Goal: Information Seeking & Learning: Find contact information

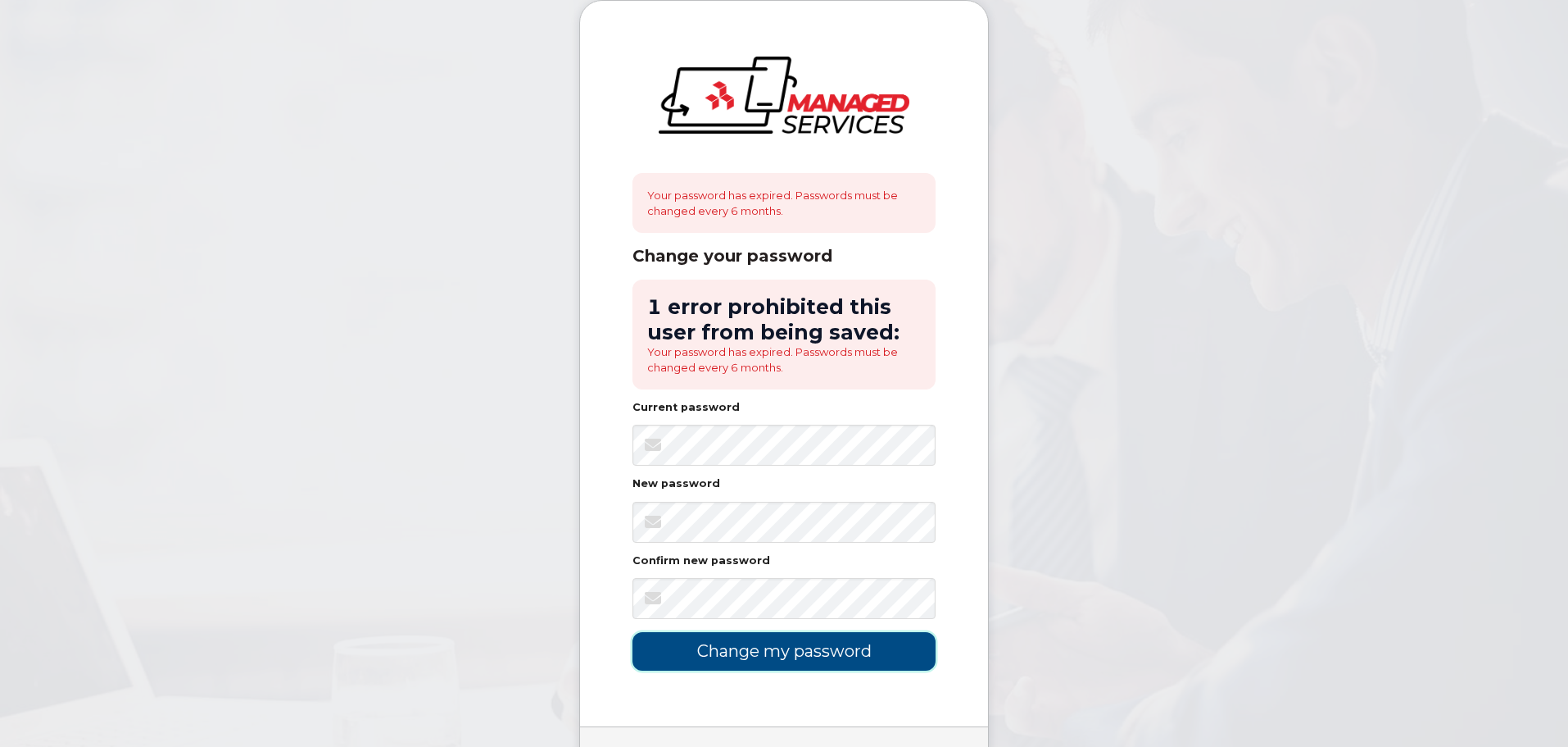
click at [777, 647] on input "Change my password" at bounding box center [784, 651] width 304 height 38
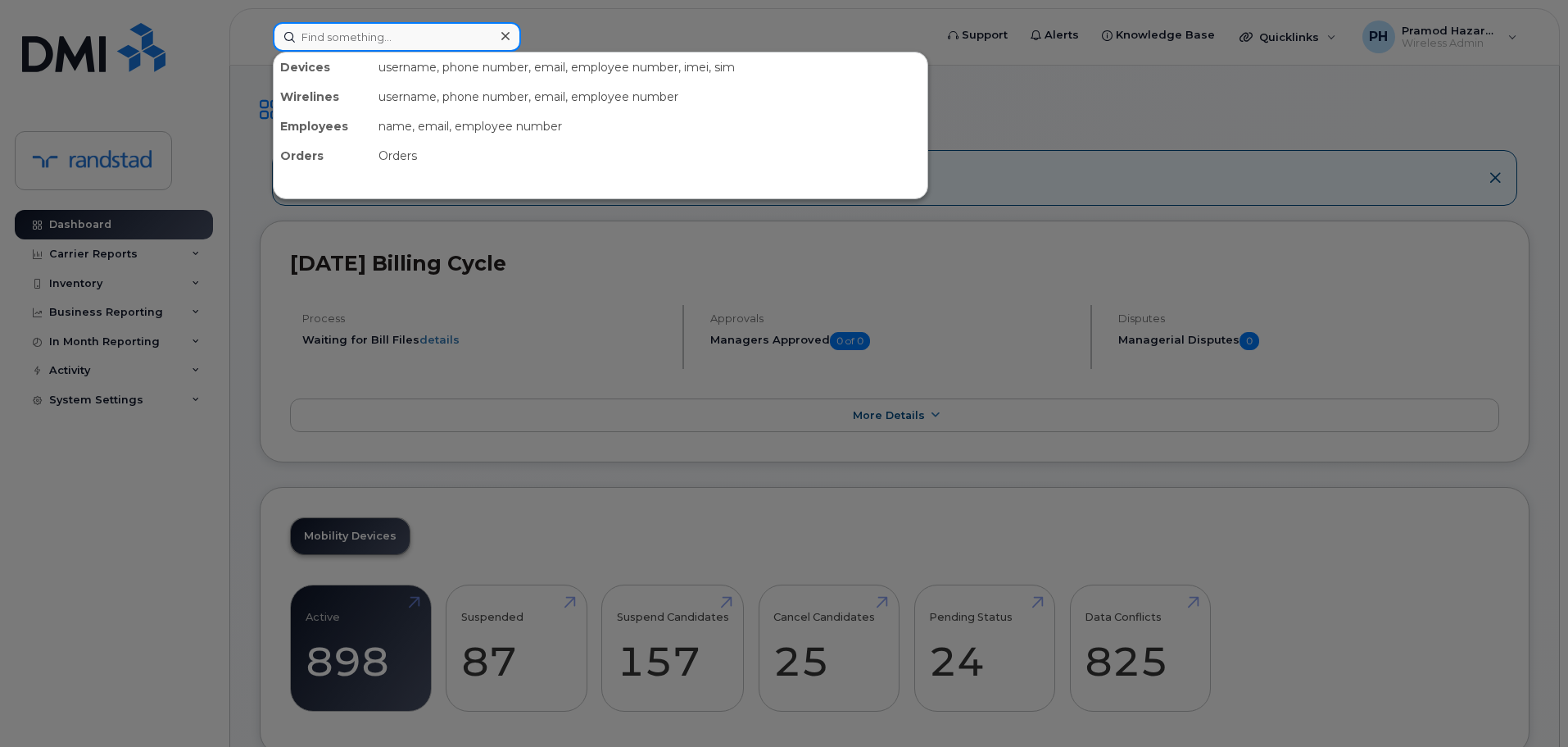
click at [447, 37] on input at bounding box center [397, 37] width 249 height 29
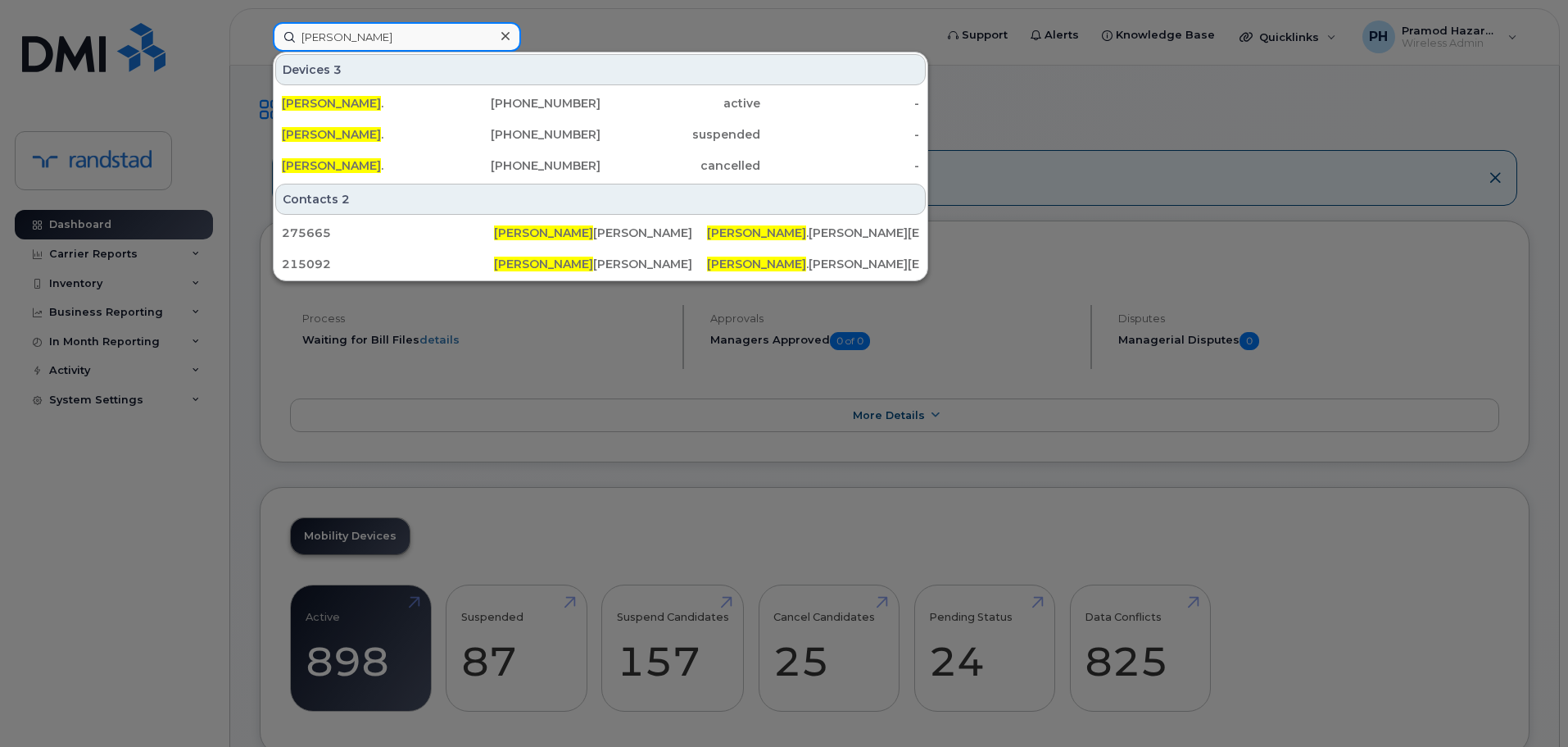
type input "peggy"
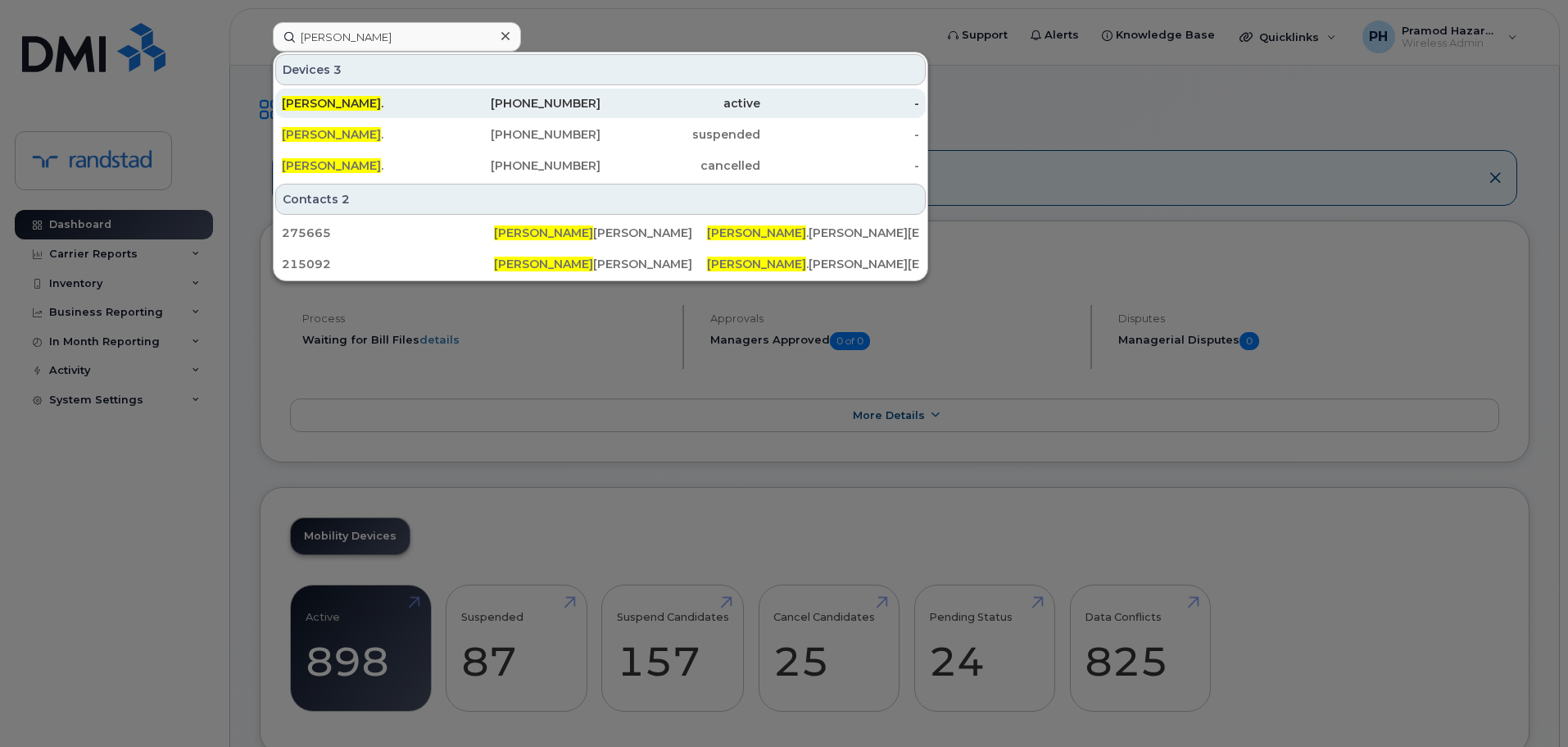
click at [329, 109] on div "Peggy ." at bounding box center [362, 103] width 160 height 17
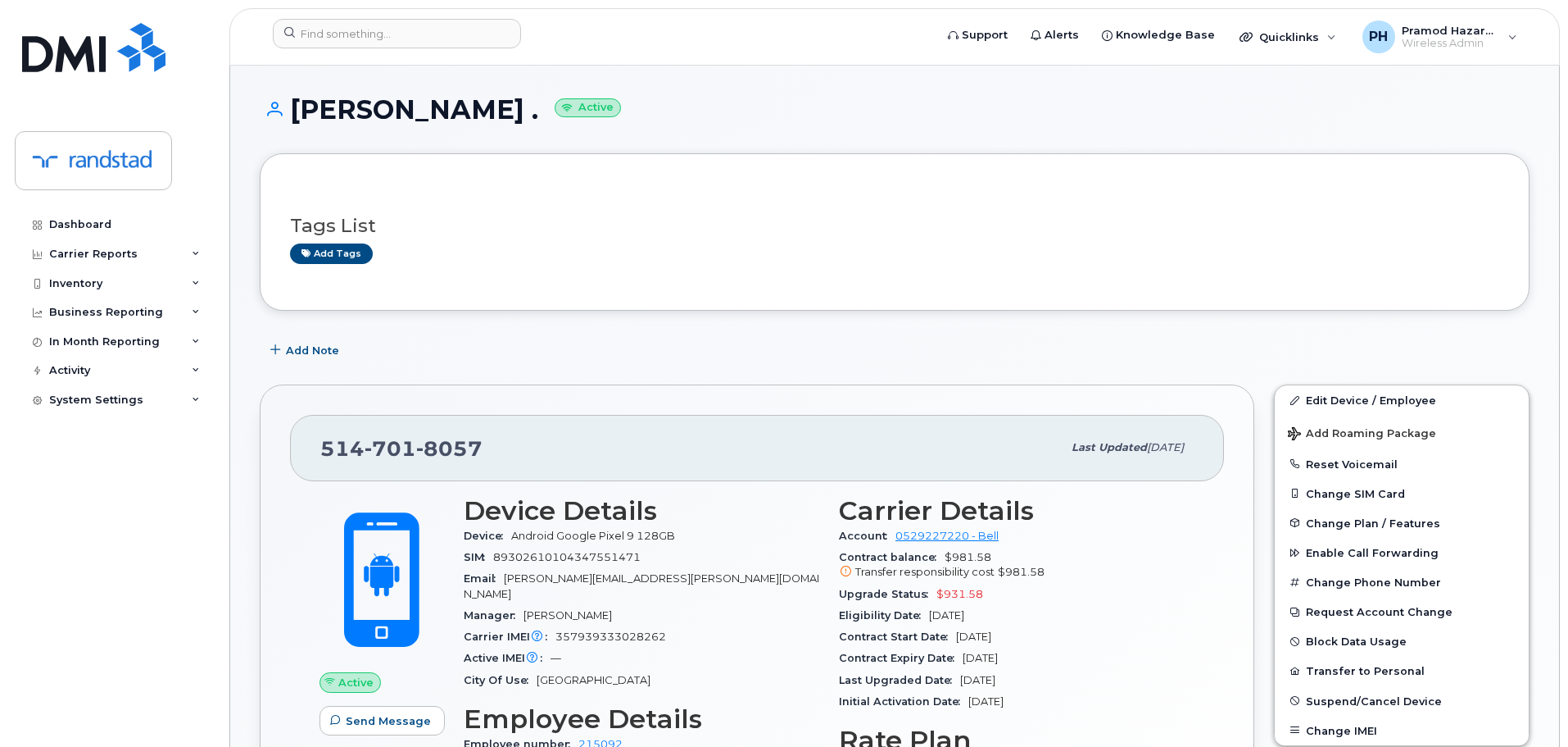
scroll to position [82, 0]
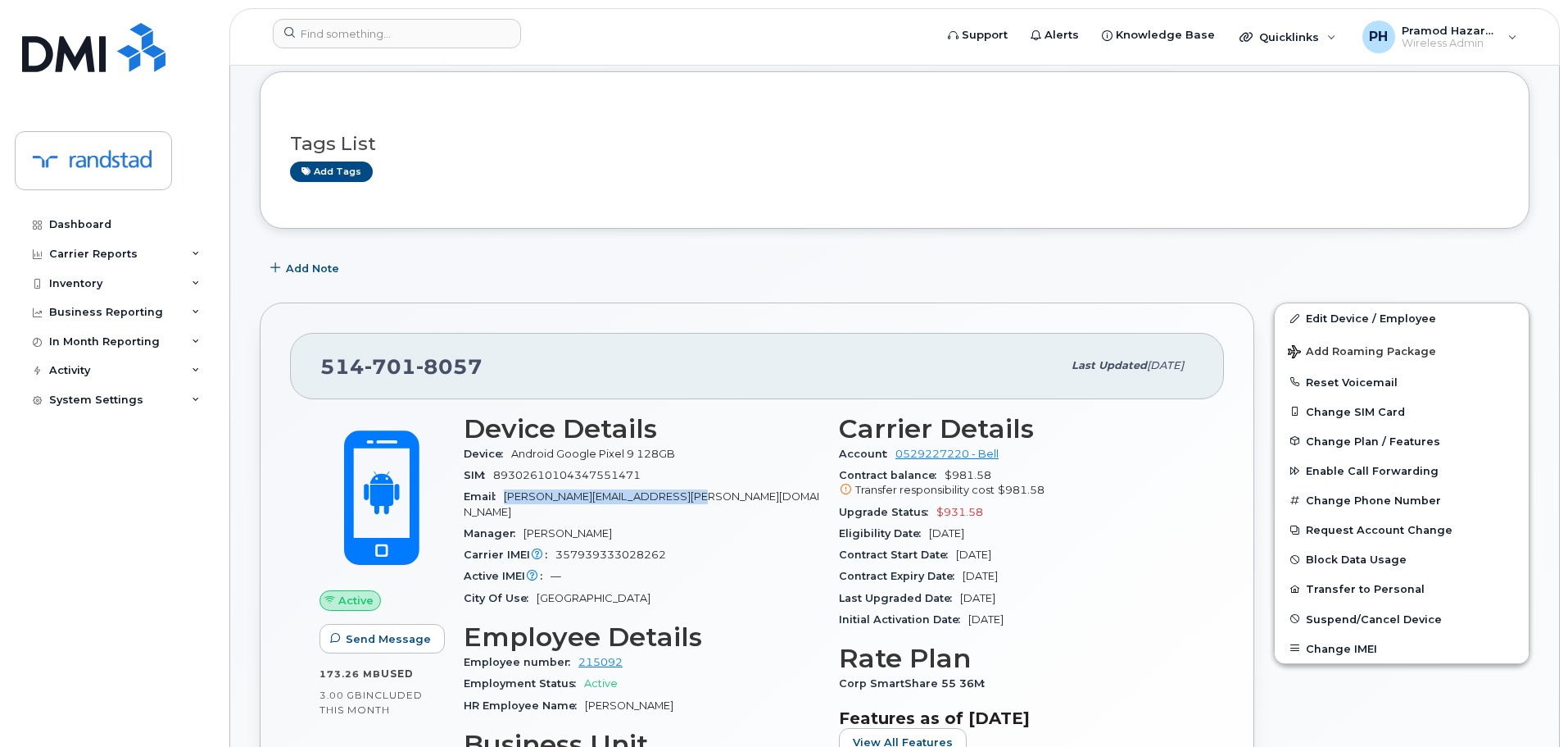
drag, startPoint x: 508, startPoint y: 495, endPoint x: 701, endPoint y: 503, distance: 193.2
click at [701, 503] on div "Email peggy.sarantopoulos@randstad.ca" at bounding box center [642, 504] width 356 height 37
click at [722, 494] on div "Email peggy.sarantopoulos@randstad.ca" at bounding box center [642, 504] width 356 height 37
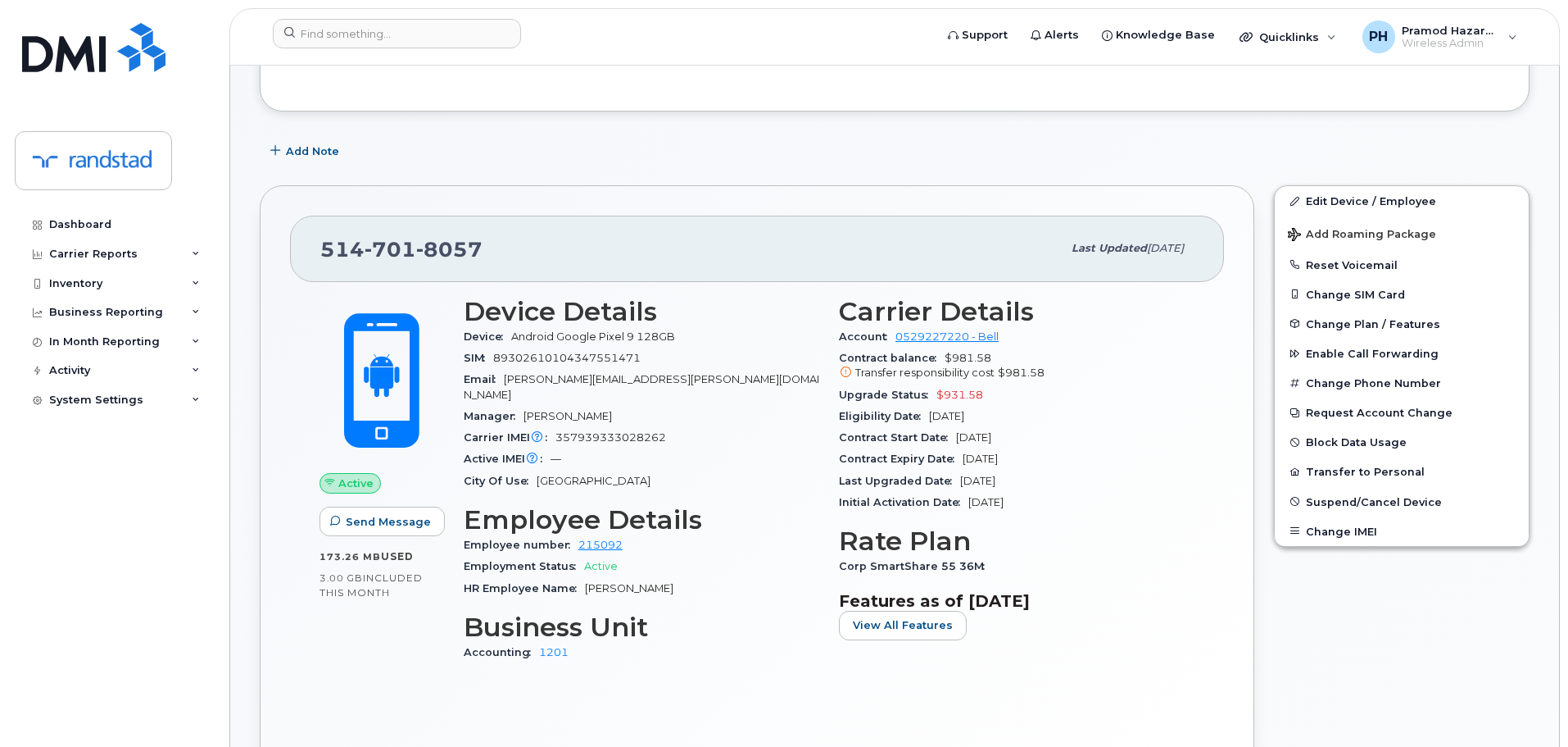
scroll to position [246, 0]
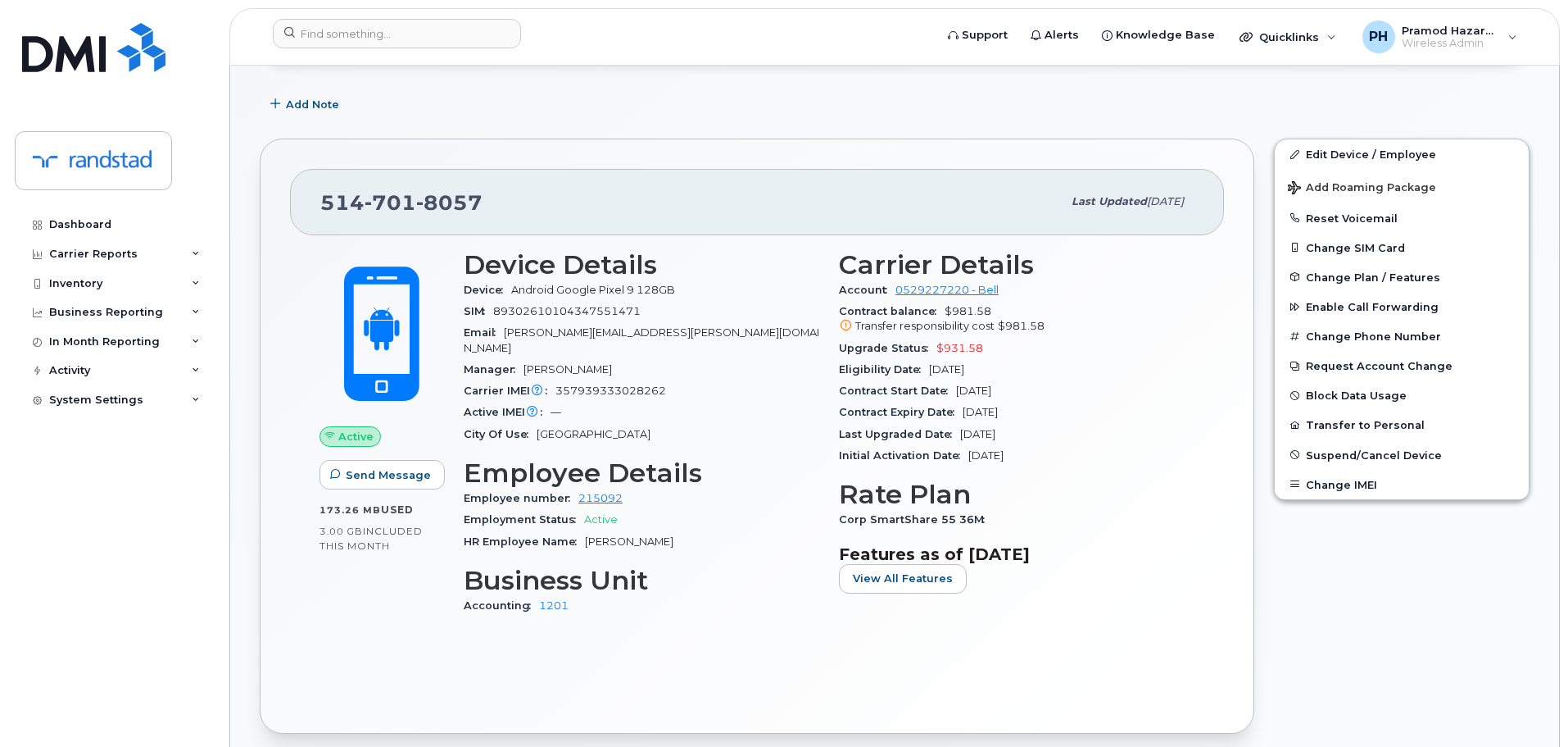
drag, startPoint x: 585, startPoint y: 527, endPoint x: 707, endPoint y: 533, distance: 122.1
click at [707, 533] on div "HR Employee Name Peggy Sarantopoulos" at bounding box center [642, 542] width 356 height 22
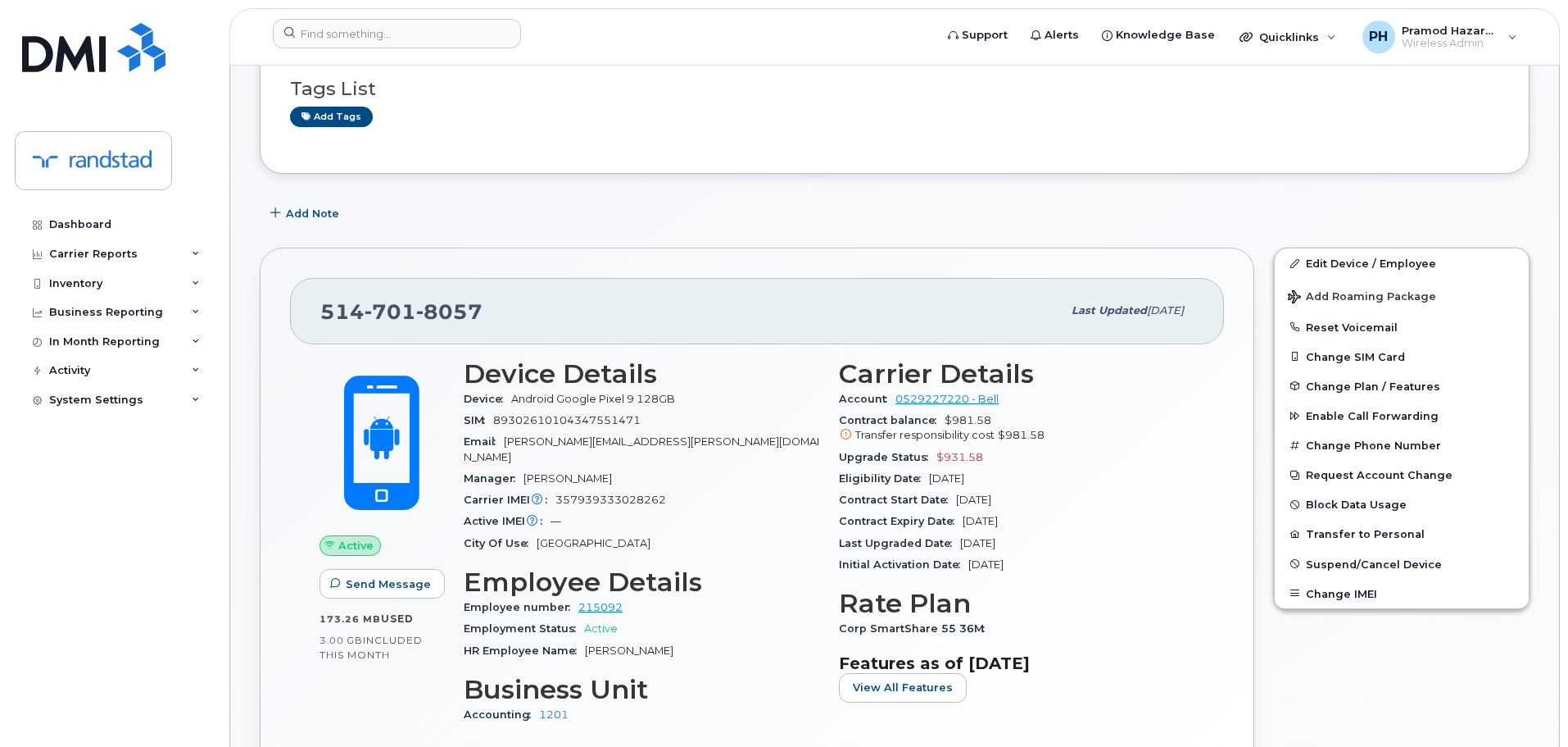
scroll to position [164, 0]
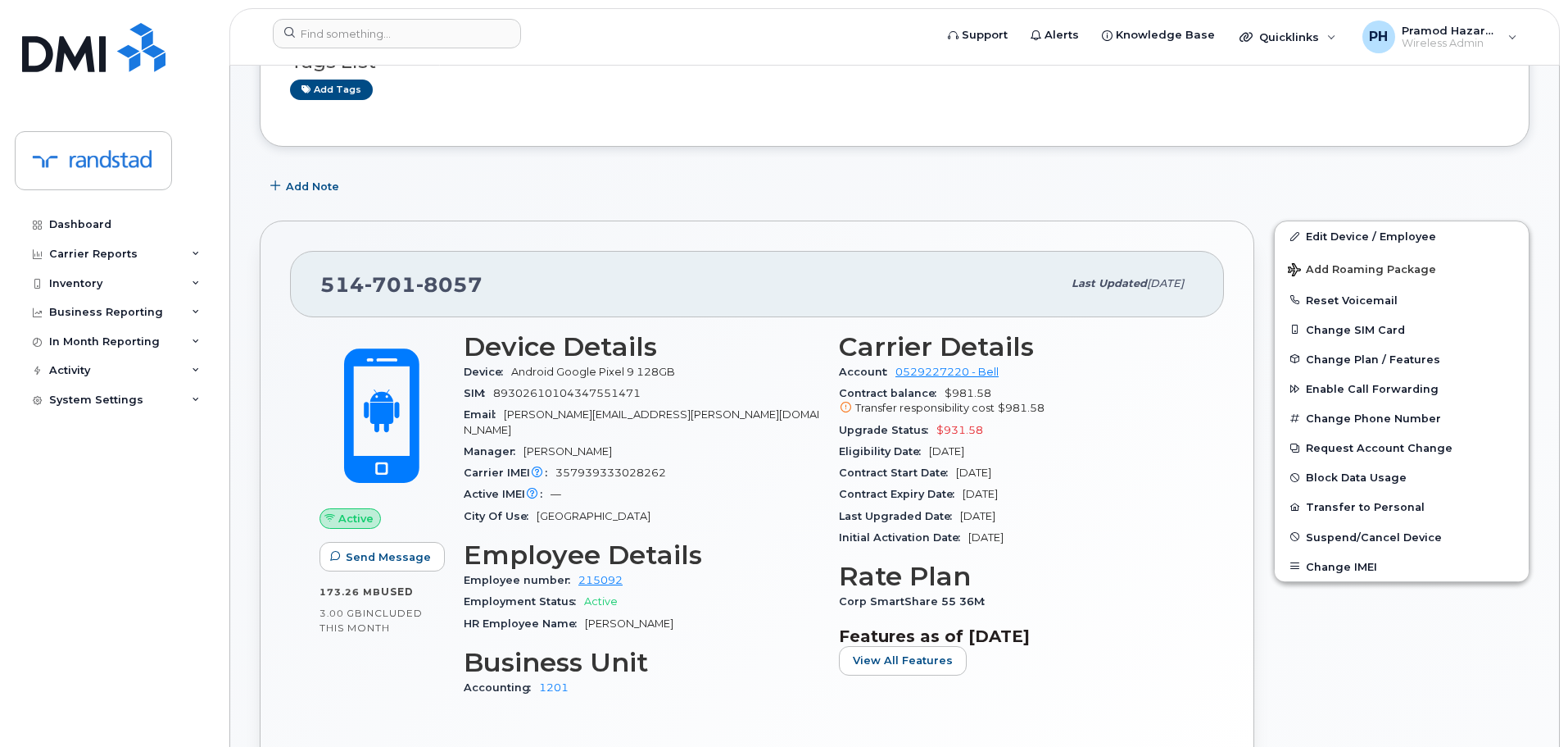
click at [765, 421] on div "Email peggy.sarantopoulos@randstad.ca" at bounding box center [642, 423] width 356 height 37
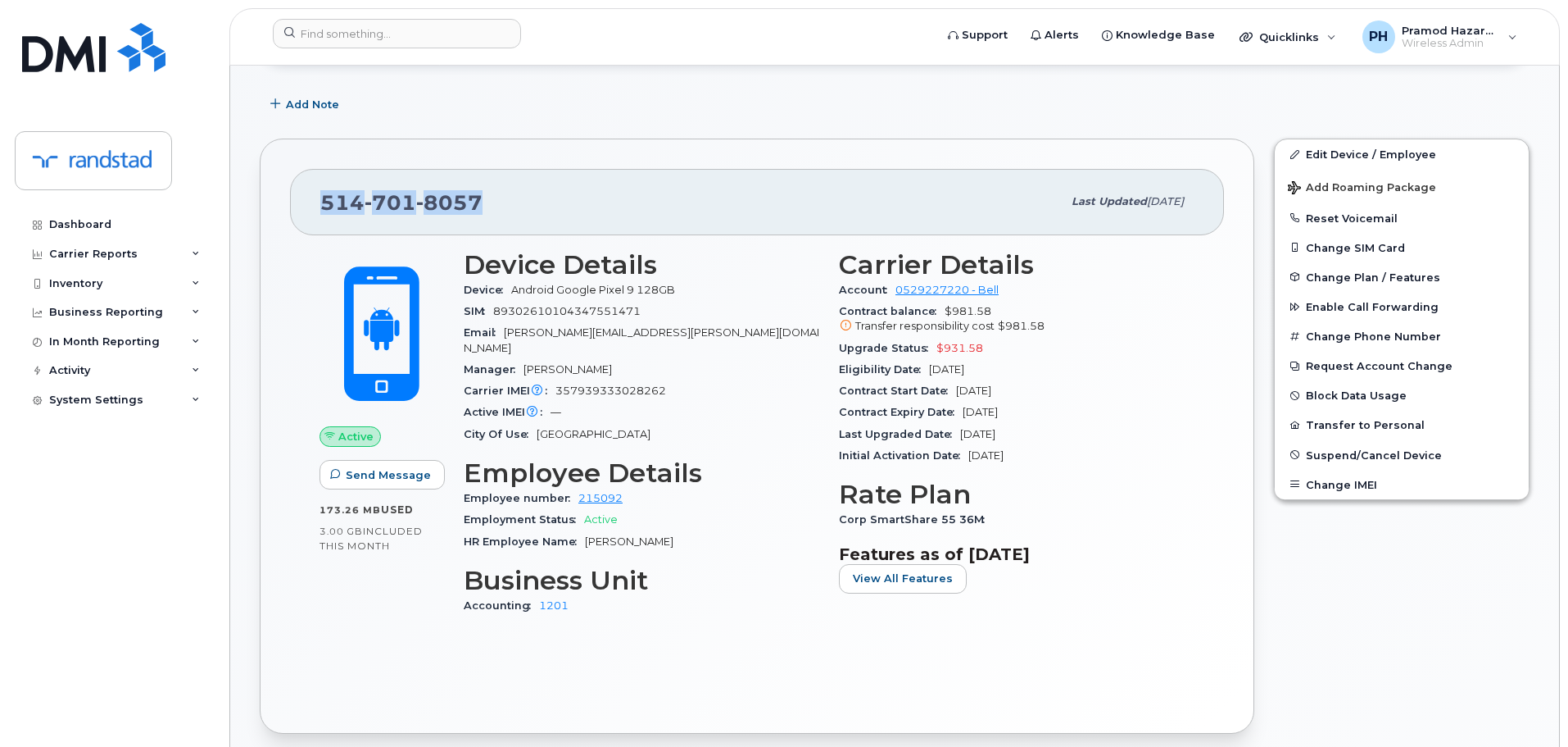
drag, startPoint x: 317, startPoint y: 203, endPoint x: 492, endPoint y: 201, distance: 175.0
click at [492, 201] on div "514 701 8057 Last updated Aug 06, 2025" at bounding box center [756, 201] width 934 height 66
drag, startPoint x: 465, startPoint y: 531, endPoint x: 709, endPoint y: 523, distance: 244.1
click at [709, 531] on div "HR Employee Name Peggy Sarantopoulos" at bounding box center [642, 542] width 356 height 22
click at [132, 247] on div "Carrier Reports" at bounding box center [114, 254] width 198 height 29
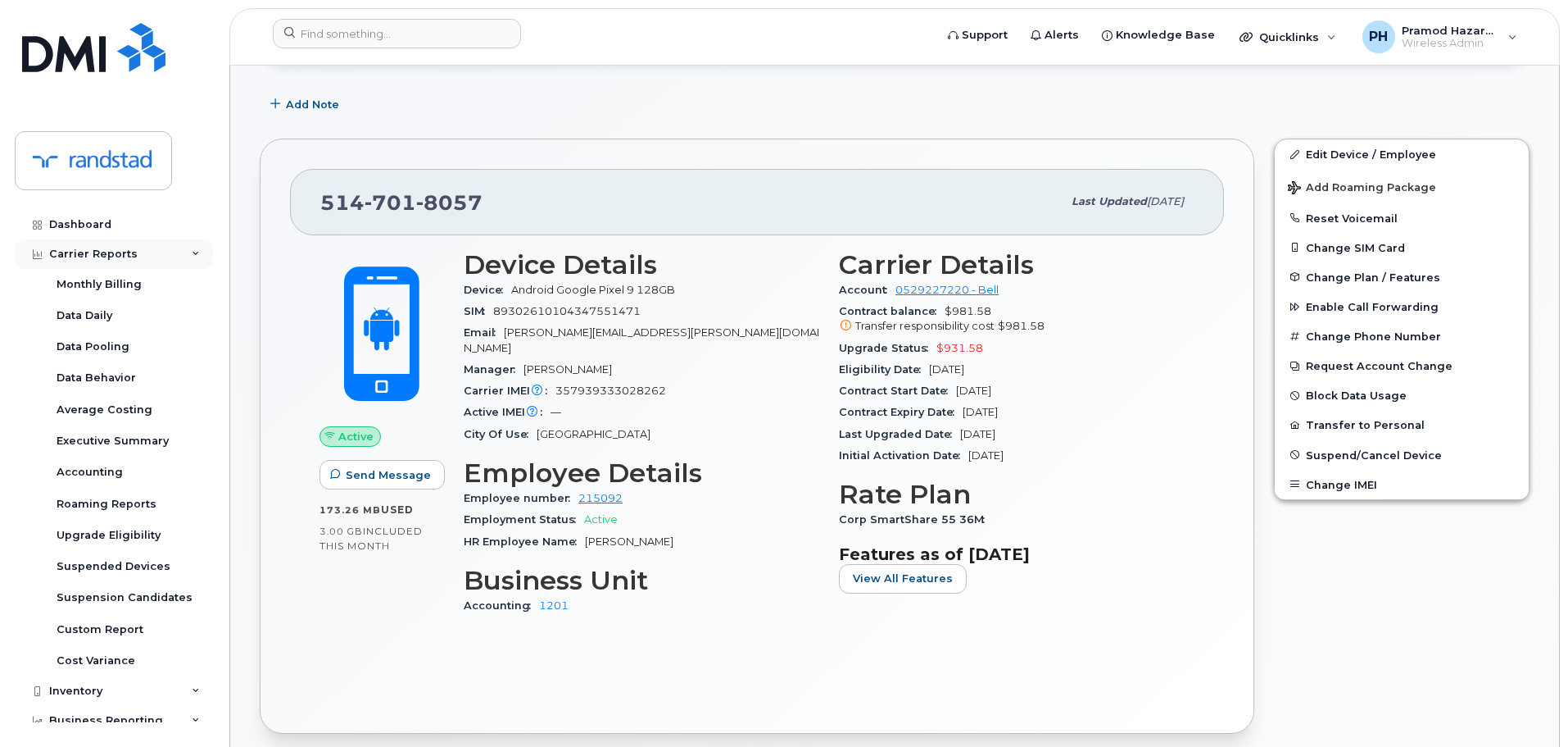
click at [155, 249] on div "Carrier Reports" at bounding box center [114, 254] width 198 height 29
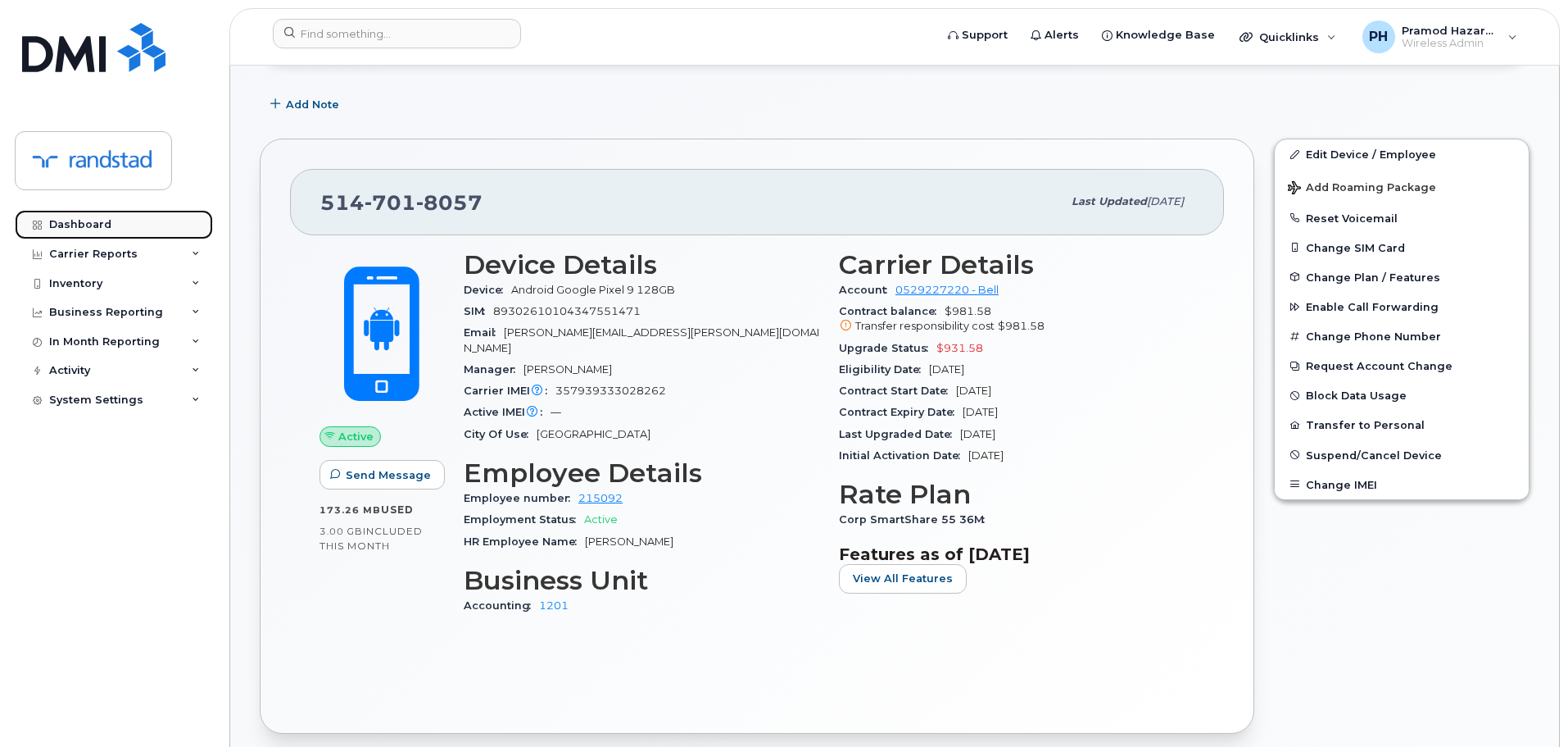
click at [102, 227] on div "Dashboard" at bounding box center [80, 224] width 62 height 13
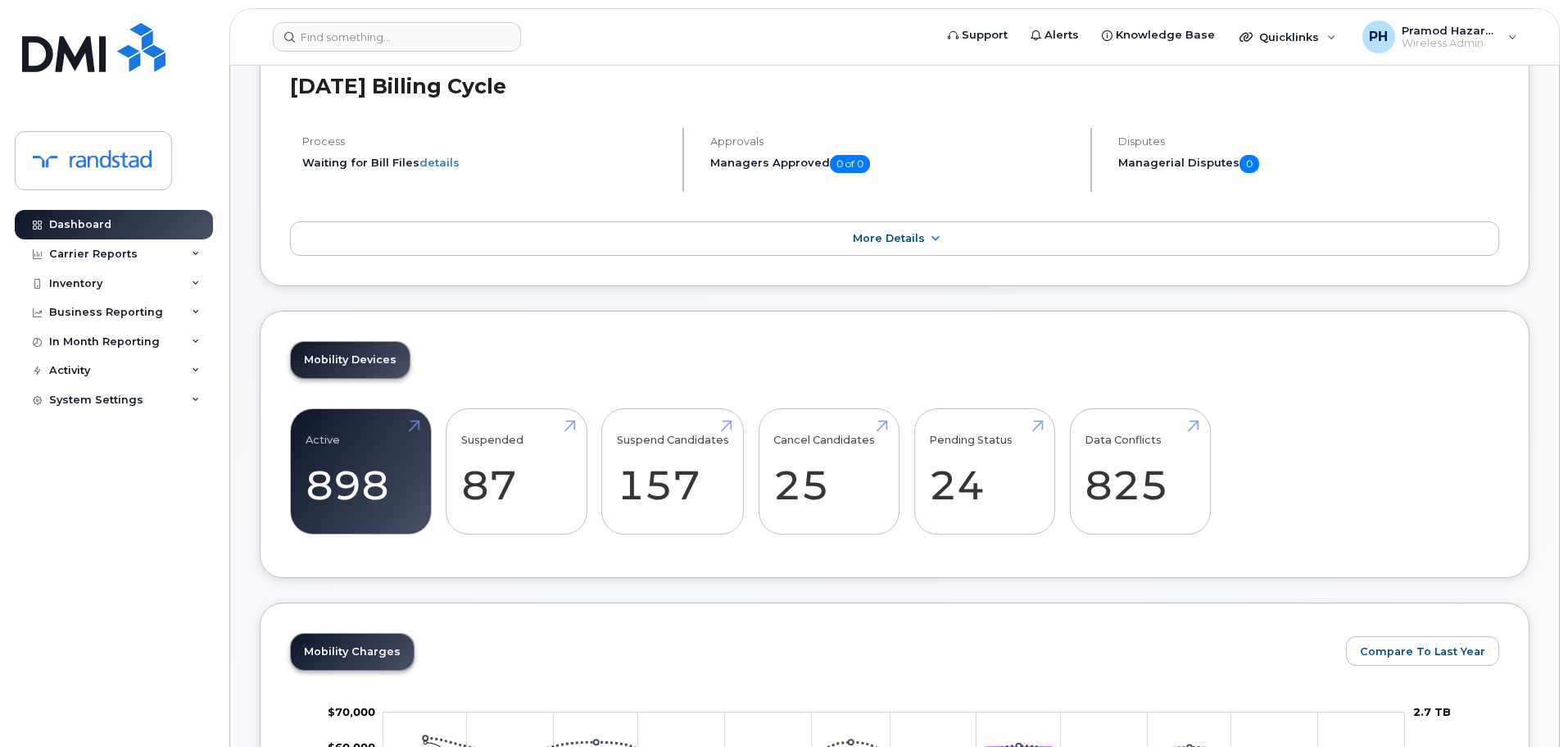
scroll to position [82, 0]
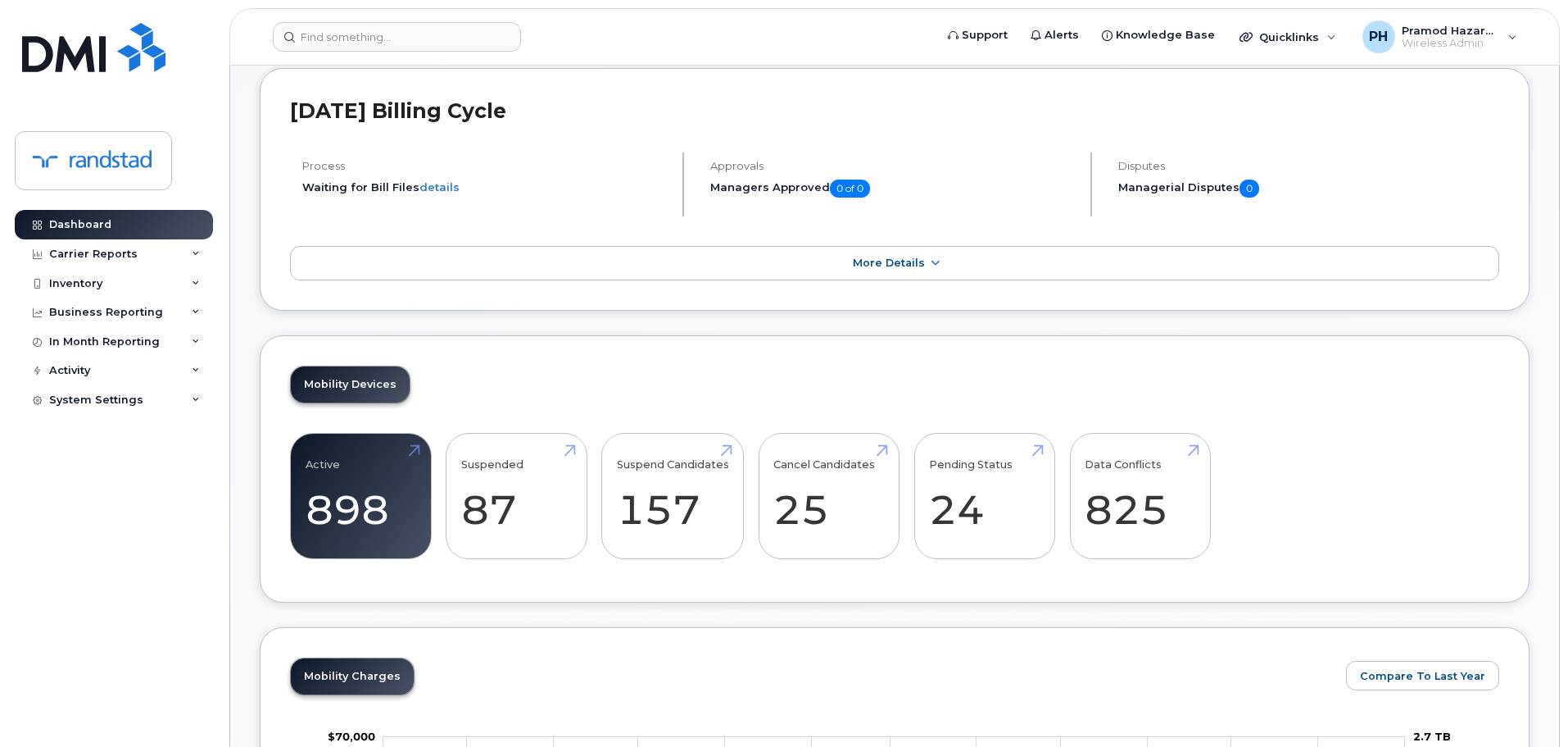
click at [177, 250] on div "Carrier Reports" at bounding box center [114, 254] width 198 height 29
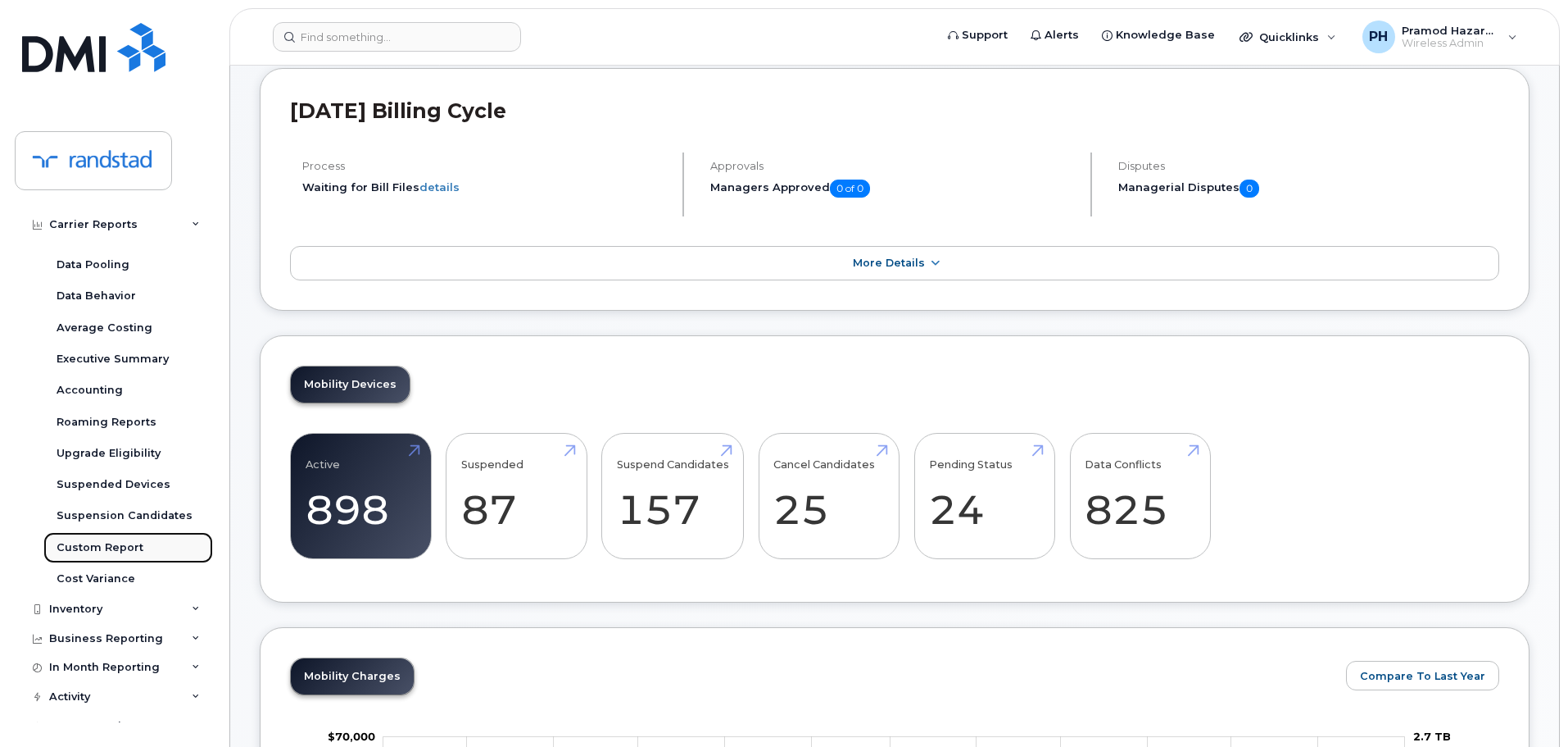
click at [137, 548] on div "Custom Report" at bounding box center [100, 547] width 86 height 15
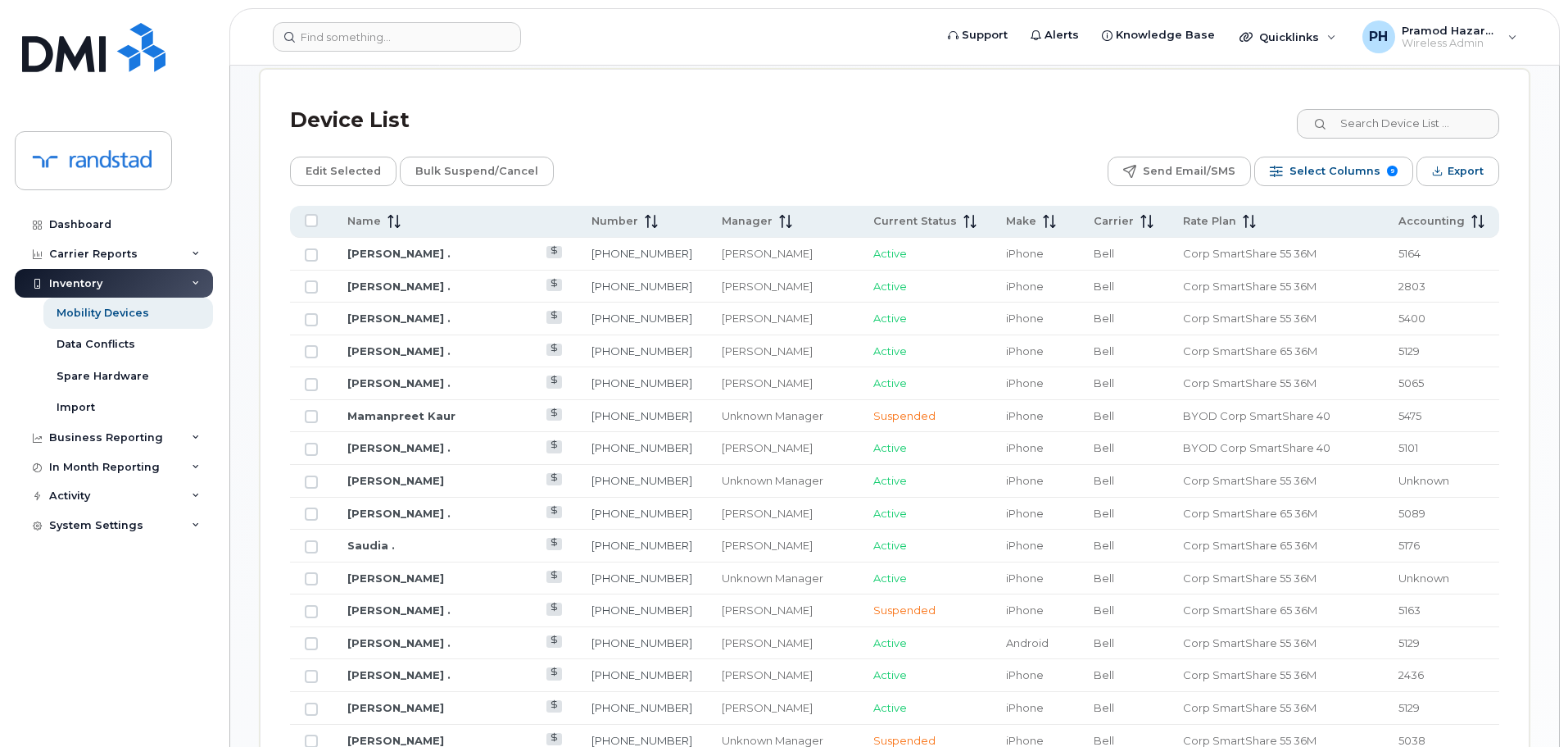
scroll to position [820, 0]
